Goal: Navigation & Orientation: Find specific page/section

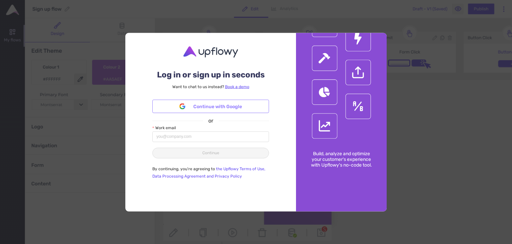
click at [202, 110] on span "Continue with Google" at bounding box center [217, 106] width 49 height 7
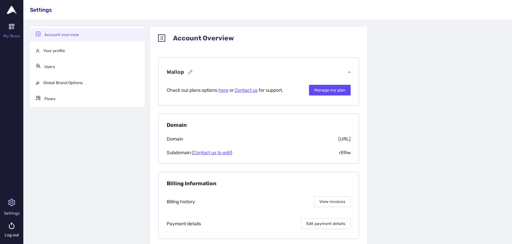
click at [11, 37] on div "My flows" at bounding box center [11, 36] width 23 height 5
